Goal: Register for event/course

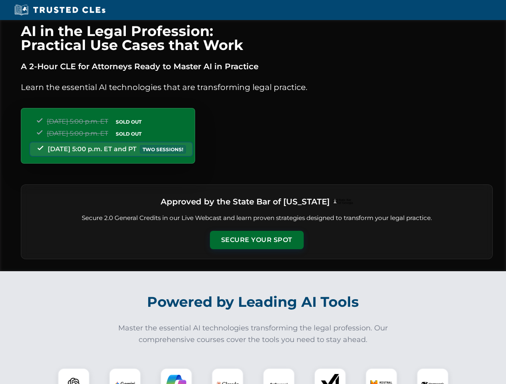
click at [256, 240] on button "Secure Your Spot" at bounding box center [257, 240] width 94 height 18
click at [74, 376] on img at bounding box center [73, 384] width 23 height 23
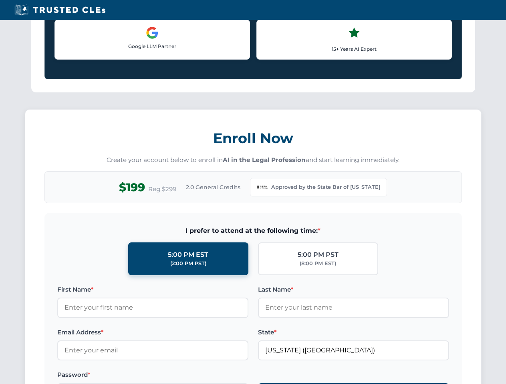
scroll to position [688, 0]
